Goal: Information Seeking & Learning: Learn about a topic

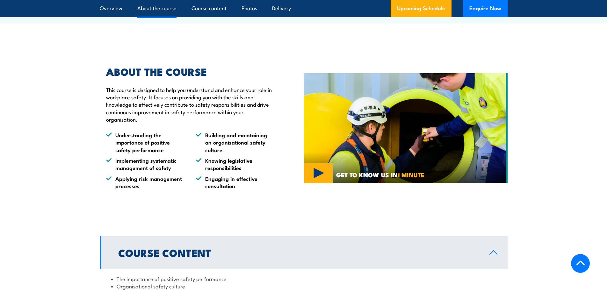
scroll to position [319, 0]
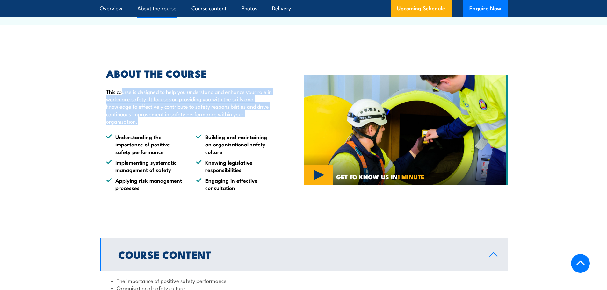
drag, startPoint x: 123, startPoint y: 91, endPoint x: 235, endPoint y: 120, distance: 115.8
click at [235, 120] on p "This course is designed to help you understand and enhance your role in workpla…" at bounding box center [190, 106] width 168 height 37
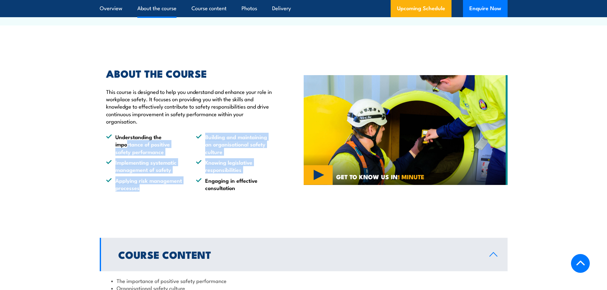
drag, startPoint x: 126, startPoint y: 145, endPoint x: 159, endPoint y: 194, distance: 58.8
click at [159, 194] on div "ABOUT THE COURSE This course is designed to help you understand and enhance you…" at bounding box center [202, 130] width 204 height 155
click at [130, 142] on li "Understanding the importance of positive safety performance" at bounding box center [145, 144] width 78 height 22
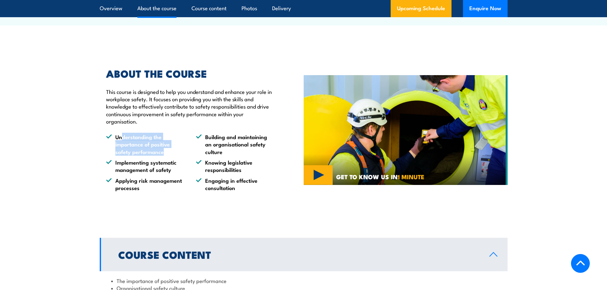
drag, startPoint x: 123, startPoint y: 135, endPoint x: 170, endPoint y: 153, distance: 49.7
click at [170, 153] on li "Understanding the importance of positive safety performance" at bounding box center [145, 144] width 78 height 22
drag, startPoint x: 119, startPoint y: 139, endPoint x: 166, endPoint y: 150, distance: 48.1
click at [166, 150] on li "Understanding the importance of positive safety performance" at bounding box center [145, 144] width 78 height 22
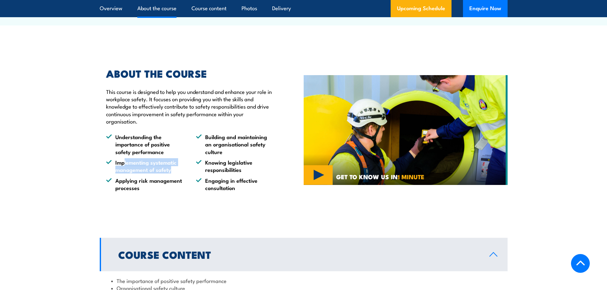
drag, startPoint x: 125, startPoint y: 161, endPoint x: 176, endPoint y: 170, distance: 52.1
click at [176, 170] on li "Implementing systematic management of safety" at bounding box center [145, 166] width 78 height 15
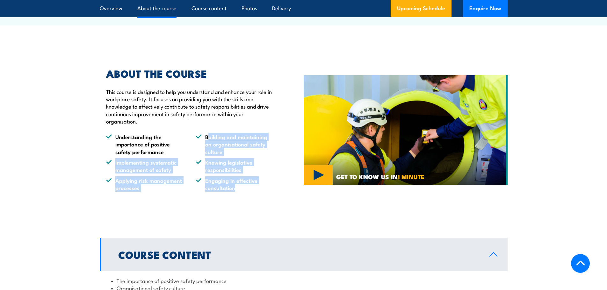
drag, startPoint x: 207, startPoint y: 138, endPoint x: 274, endPoint y: 190, distance: 84.7
click at [274, 190] on div "ABOUT THE COURSE This course is designed to help you understand and enhance you…" at bounding box center [202, 130] width 204 height 155
click at [274, 188] on li "Engaging in effective consultation" at bounding box center [235, 184] width 78 height 15
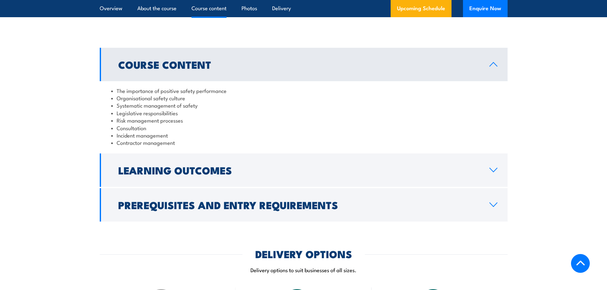
scroll to position [510, 0]
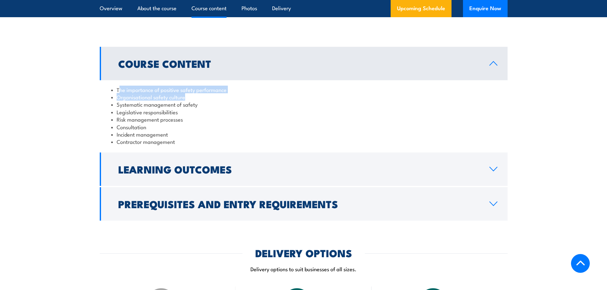
drag, startPoint x: 119, startPoint y: 92, endPoint x: 211, endPoint y: 100, distance: 91.8
click at [211, 100] on ul "The importance of positive safety performance Organisational safety culture Sys…" at bounding box center [303, 116] width 385 height 60
click at [218, 105] on li "Systematic management of safety" at bounding box center [303, 104] width 385 height 7
